Goal: Transaction & Acquisition: Subscribe to service/newsletter

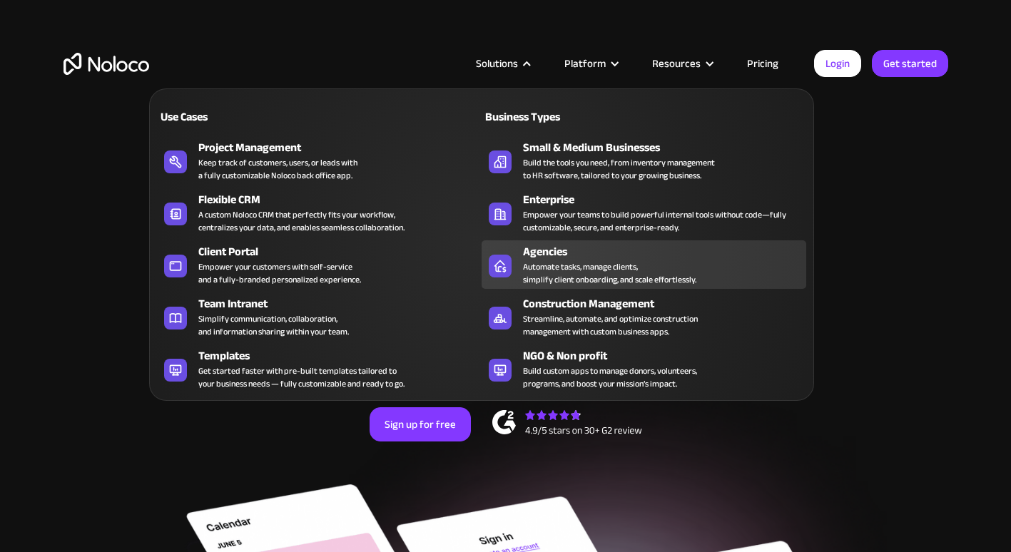
click at [635, 265] on div "Automate tasks, manage clients, simplify client onboarding, and scale effortles…" at bounding box center [609, 273] width 173 height 26
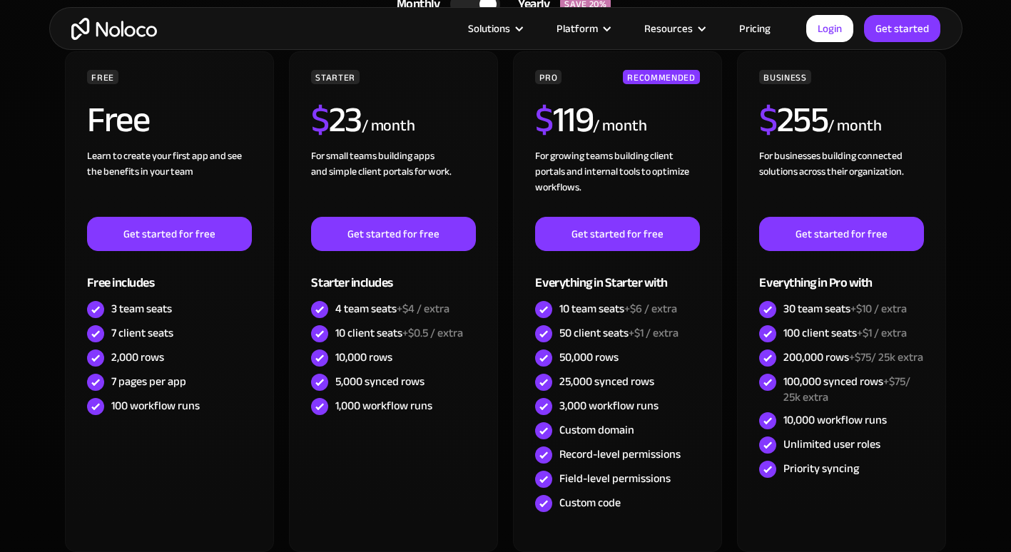
scroll to position [3978, 0]
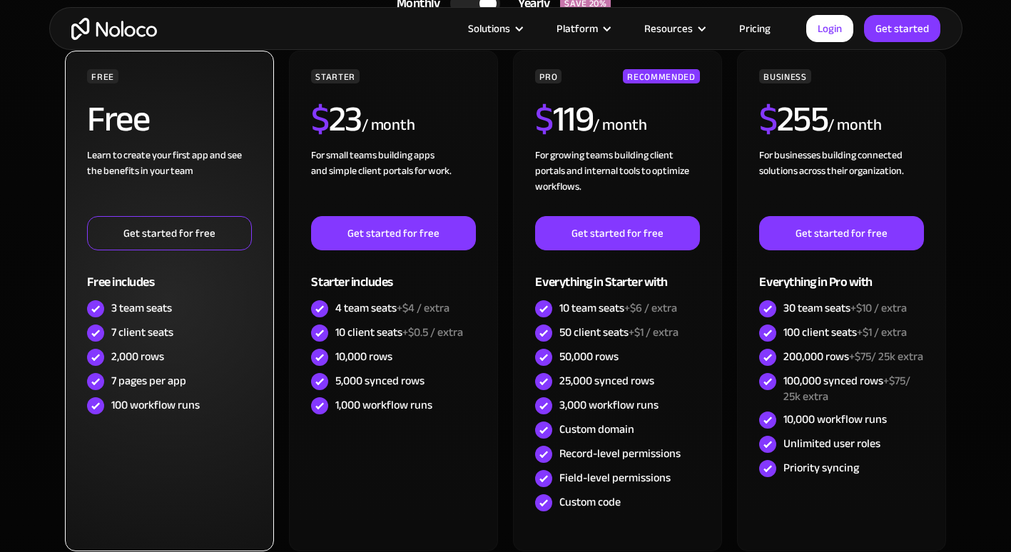
click at [126, 230] on link "Get started for free" at bounding box center [169, 233] width 164 height 34
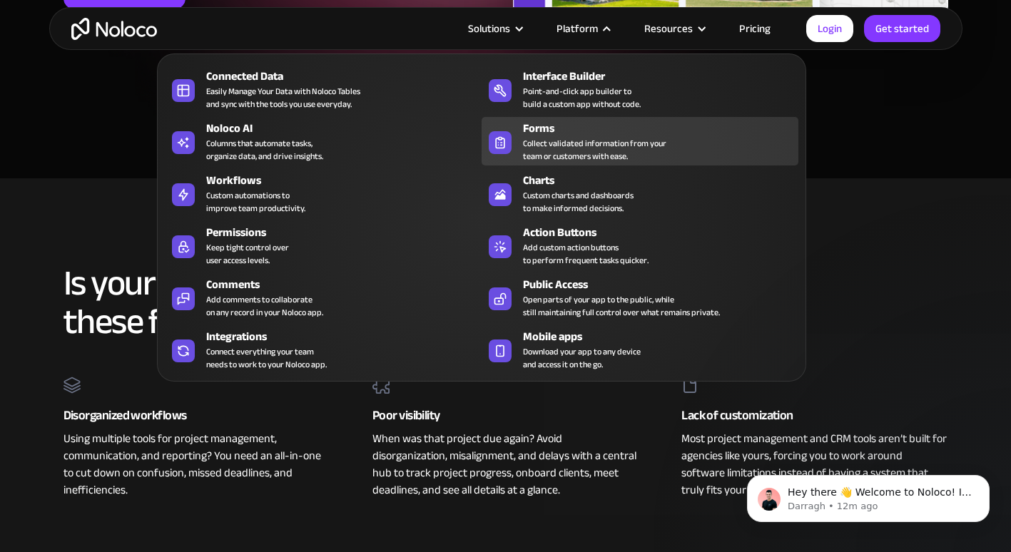
scroll to position [0, 0]
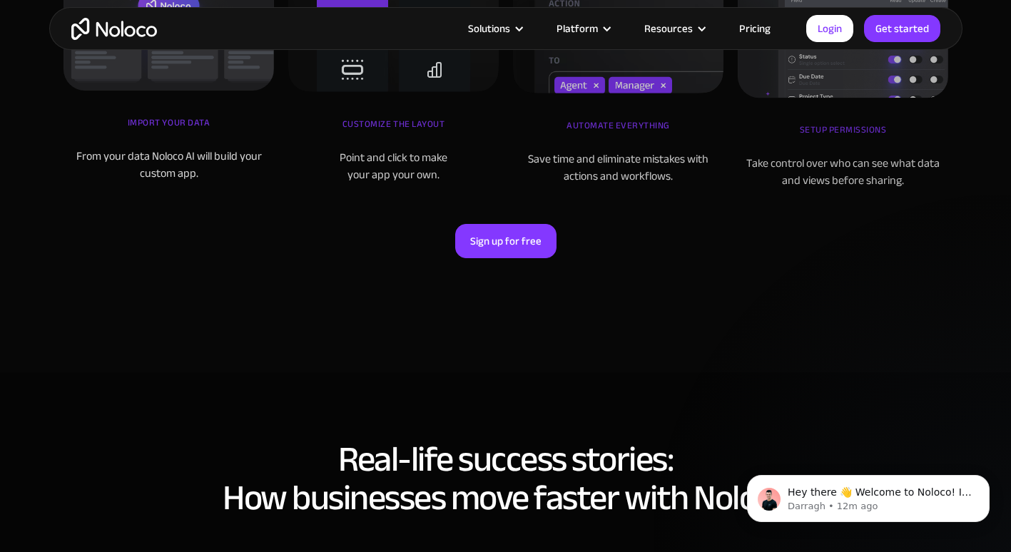
scroll to position [4892, 0]
